Goal: Find specific page/section: Find specific page/section

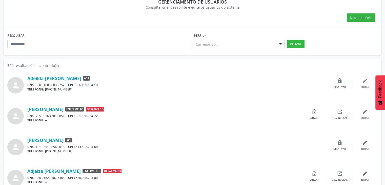
scroll to position [51, 0]
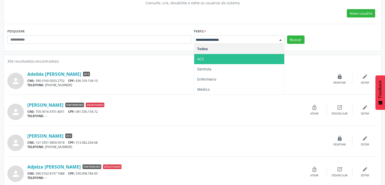
click at [223, 61] on span "ACS" at bounding box center [239, 59] width 90 height 10
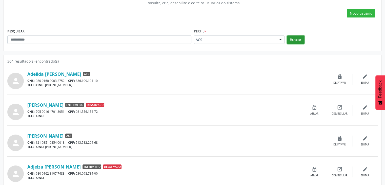
click at [295, 38] on button "Buscar" at bounding box center [295, 39] width 17 height 9
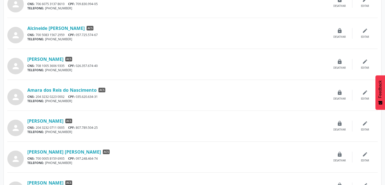
scroll to position [180, 0]
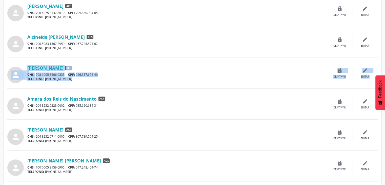
drag, startPoint x: 64, startPoint y: 53, endPoint x: 88, endPoint y: 87, distance: 41.7
click at [85, 85] on div "person [PERSON_NAME] ACS CNS: 980 0160 0003 2752 CPF: 836.109.104-10 TELEFONE: …" at bounding box center [192, 163] width 371 height 458
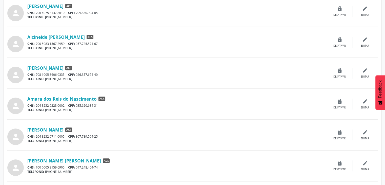
click at [144, 102] on div "Amara dos Reis do Nascimento ACS CNS: 204 3232 0223 0002 CPF: 035.620.634-31 TE…" at bounding box center [177, 104] width 300 height 16
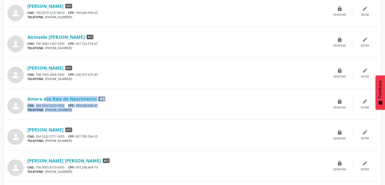
drag, startPoint x: 32, startPoint y: 89, endPoint x: 56, endPoint y: 109, distance: 31.4
click at [56, 109] on div "person [PERSON_NAME] ACS CNS: 980 0160 0003 2752 CPF: 836.109.104-10 TELEFONE: …" at bounding box center [192, 163] width 371 height 458
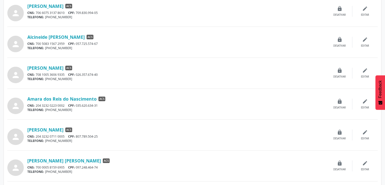
click at [133, 115] on div "person Amara dos Reis do Nascimento ACS CNS: 204 3232 0223 0002 CPF: 035.620.63…" at bounding box center [192, 107] width 371 height 26
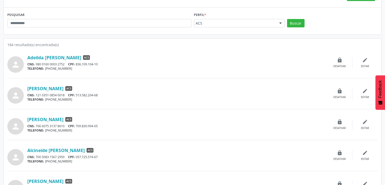
scroll to position [0, 0]
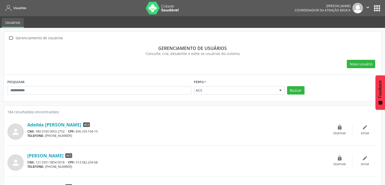
click at [376, 8] on button "apps" at bounding box center [377, 8] width 9 height 9
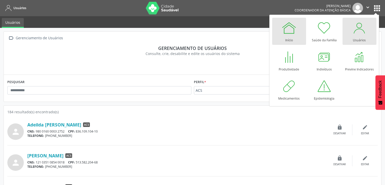
click at [298, 33] on link "Início" at bounding box center [289, 31] width 34 height 27
